Goal: Task Accomplishment & Management: Manage account settings

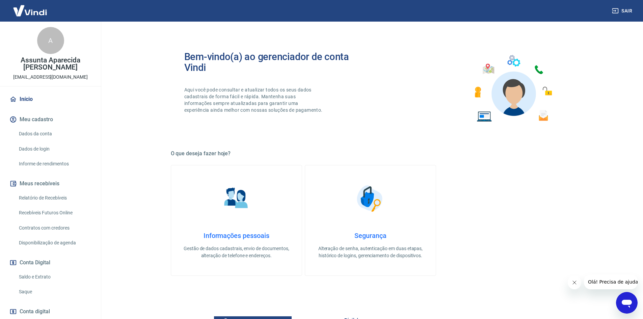
click at [44, 97] on link "Início" at bounding box center [50, 99] width 85 height 15
click at [48, 135] on link "Dados da conta" at bounding box center [54, 134] width 77 height 14
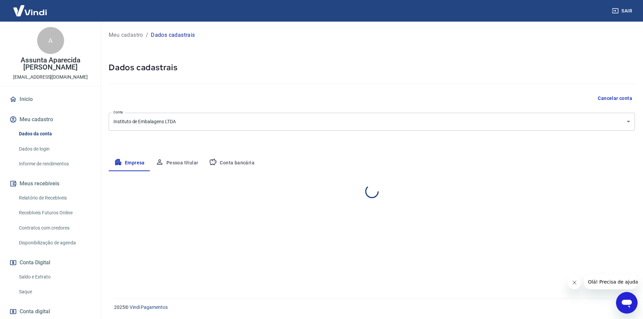
select select "SP"
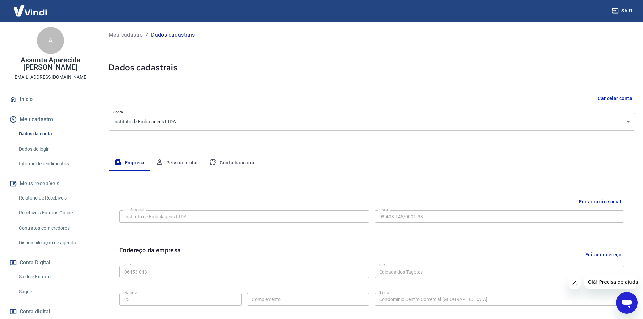
click at [54, 195] on link "Relatório de Recebíveis" at bounding box center [54, 198] width 77 height 14
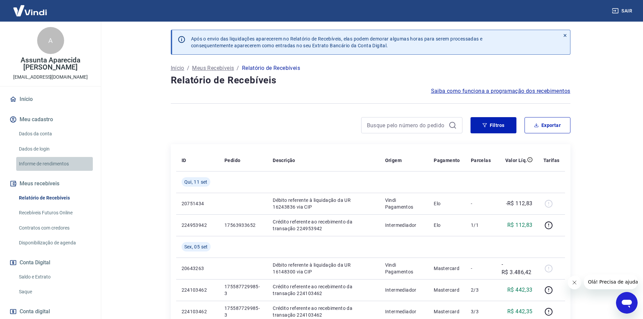
click at [60, 162] on link "Informe de rendimentos" at bounding box center [54, 164] width 77 height 14
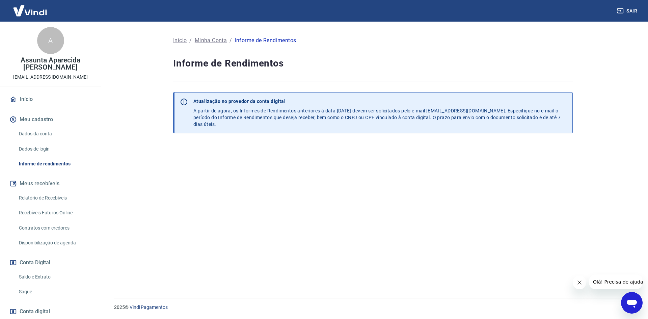
click at [41, 130] on link "Dados da conta" at bounding box center [54, 134] width 77 height 14
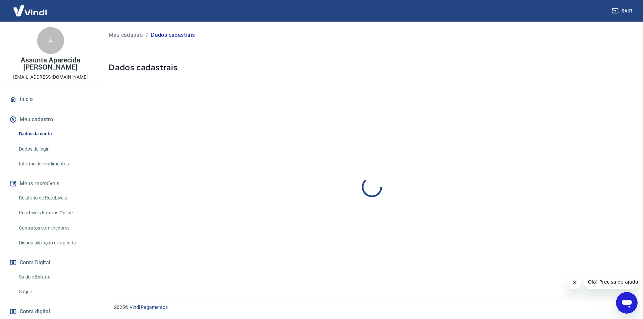
select select "SP"
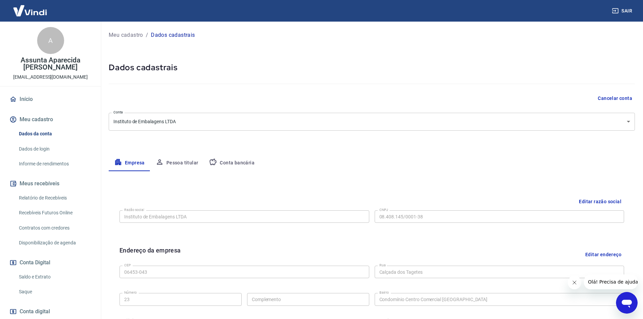
click at [55, 145] on link "Dados de login" at bounding box center [54, 149] width 77 height 14
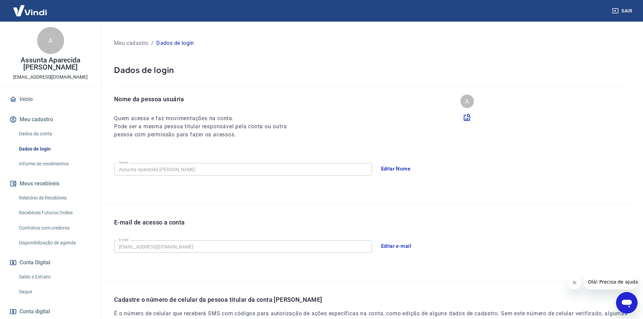
scroll to position [41, 0]
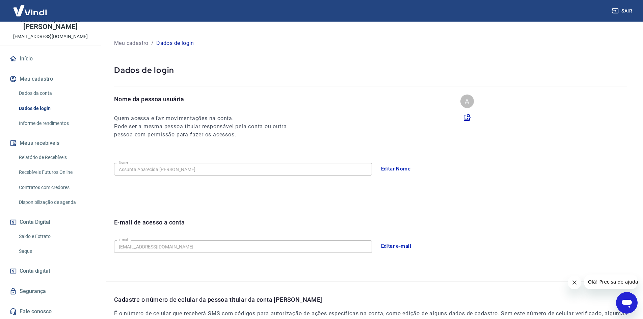
click at [64, 156] on link "Relatório de Recebíveis" at bounding box center [54, 158] width 77 height 14
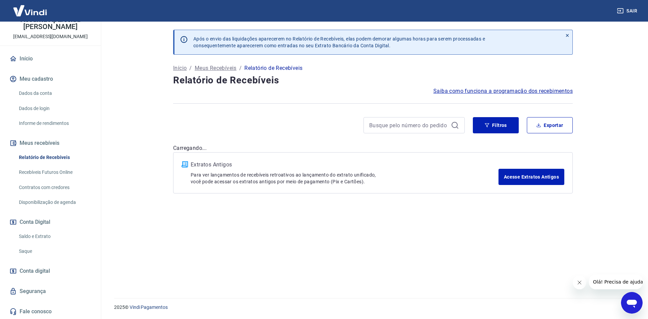
click at [64, 169] on link "Recebíveis Futuros Online" at bounding box center [54, 172] width 77 height 14
